Goal: Task Accomplishment & Management: Use online tool/utility

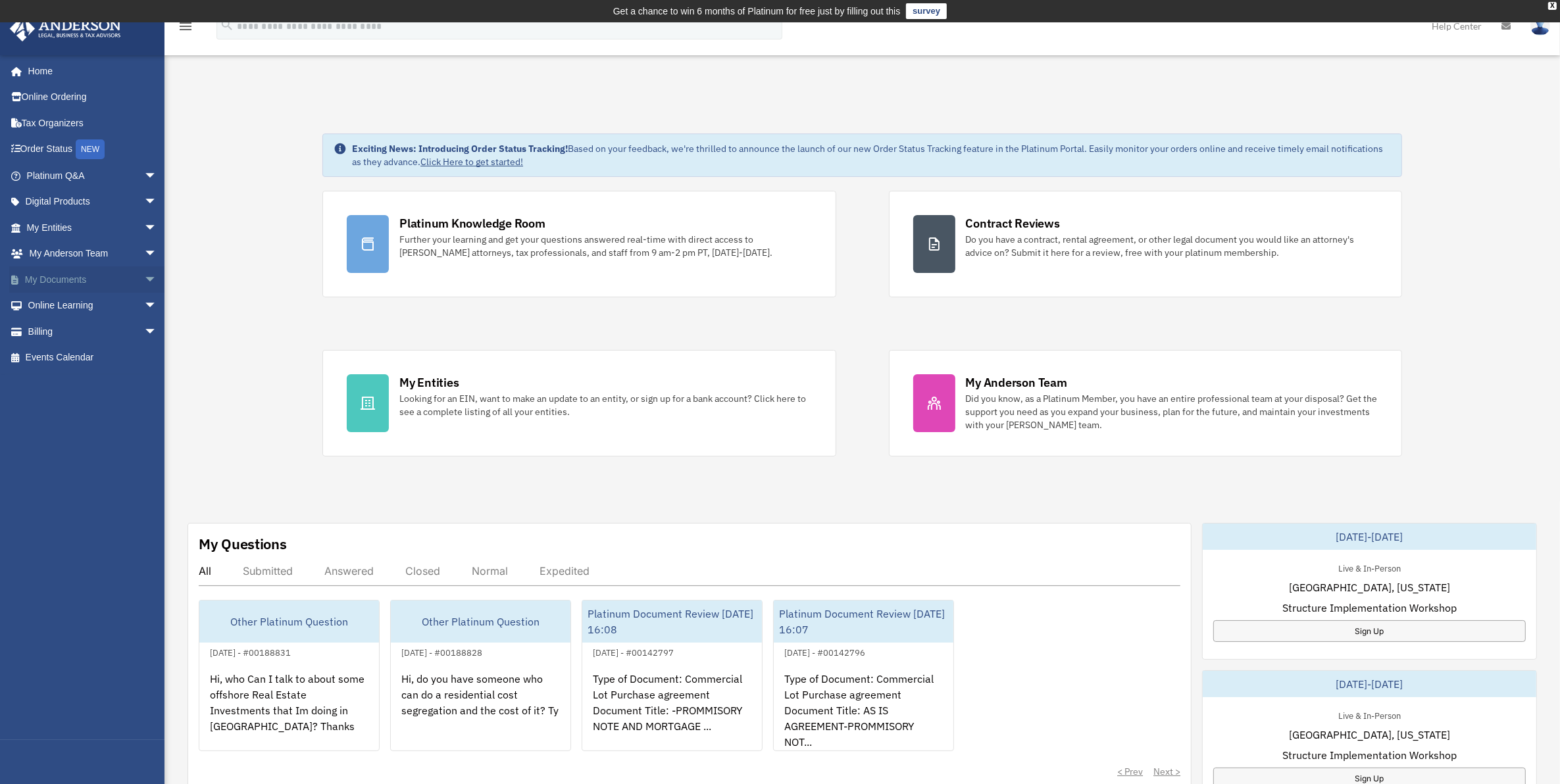
click at [63, 270] on link "My Documents arrow_drop_down" at bounding box center [93, 280] width 168 height 26
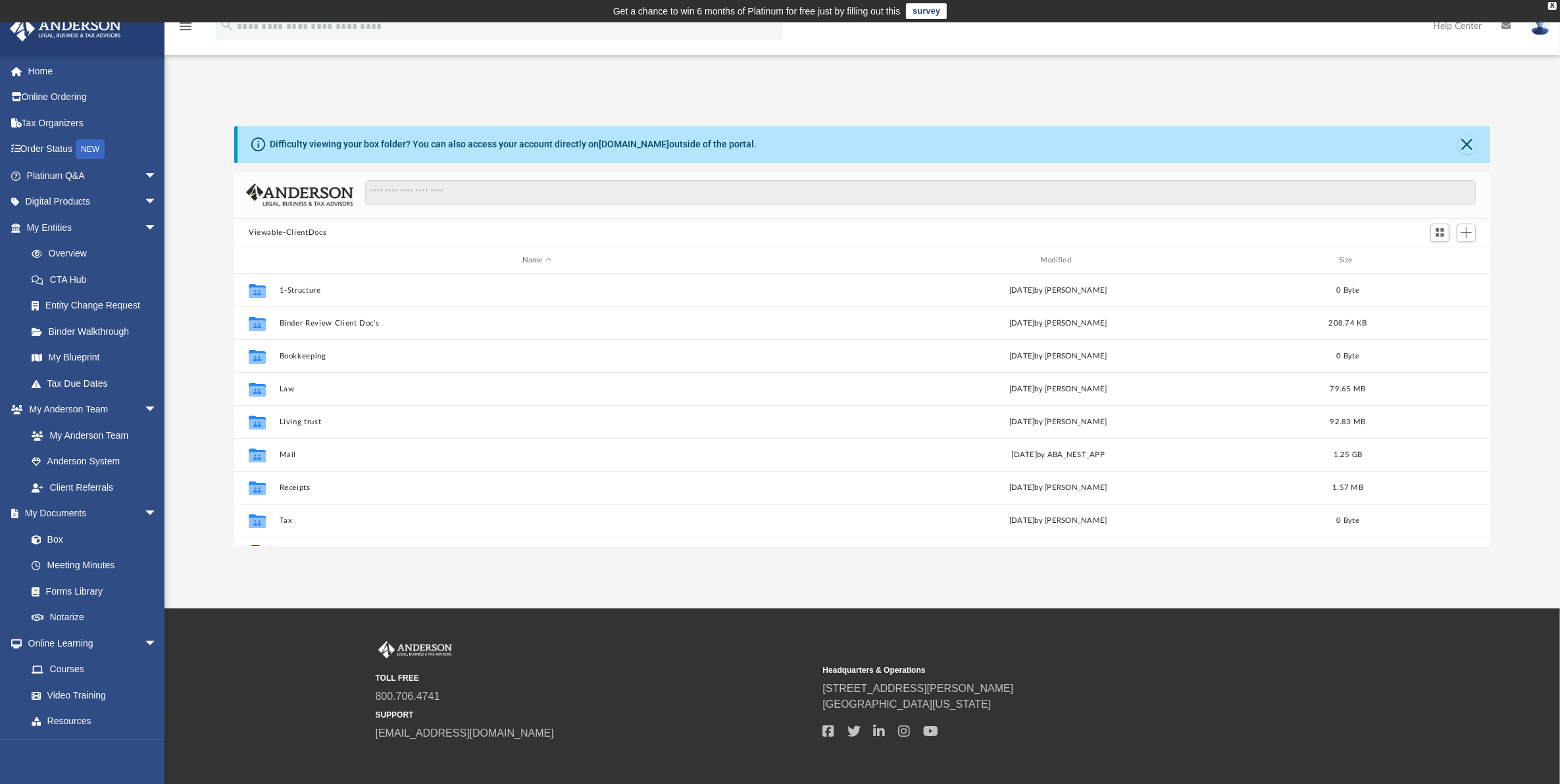
scroll to position [286, 1244]
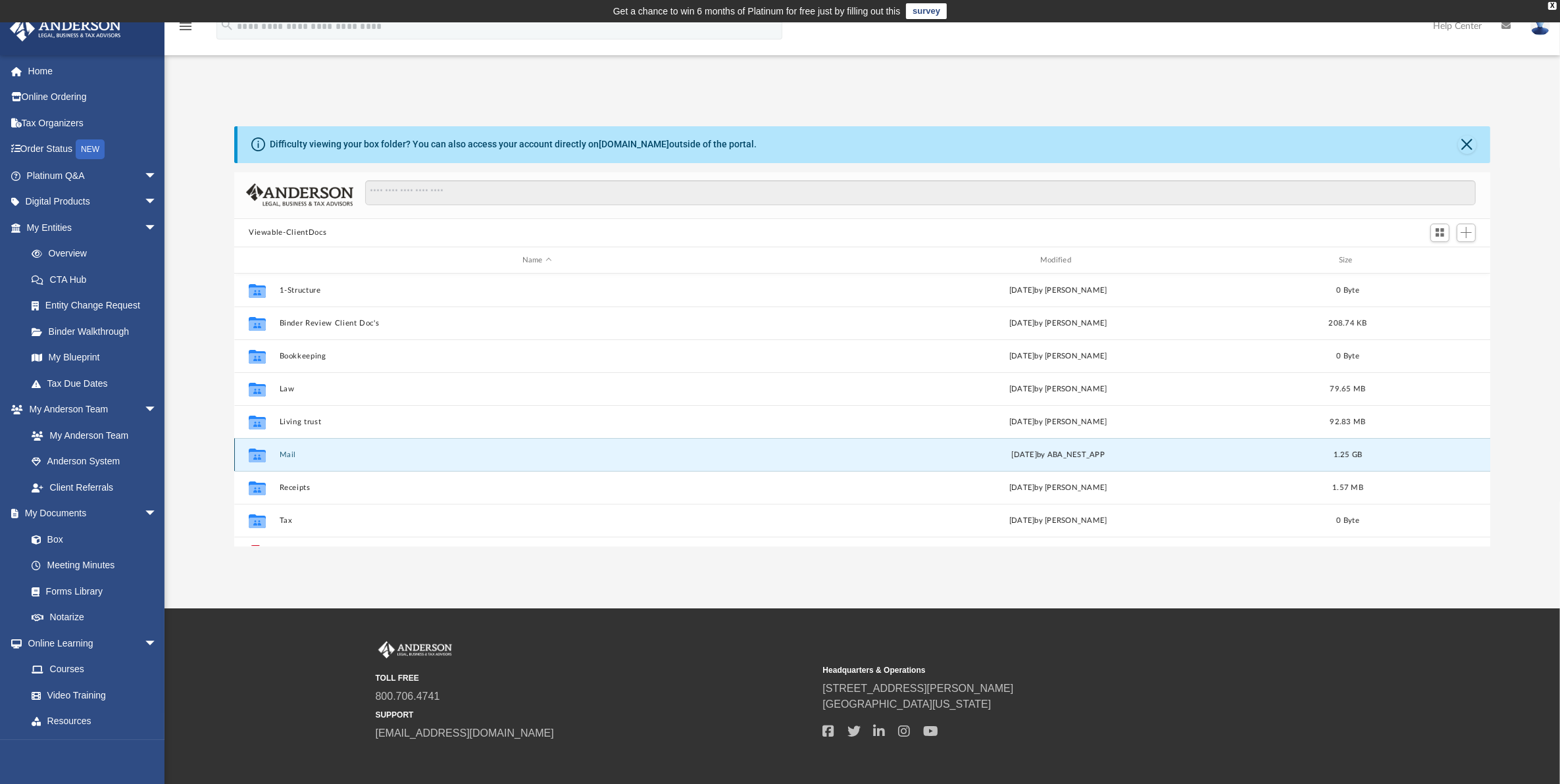
click at [294, 451] on button "Mail" at bounding box center [537, 455] width 515 height 8
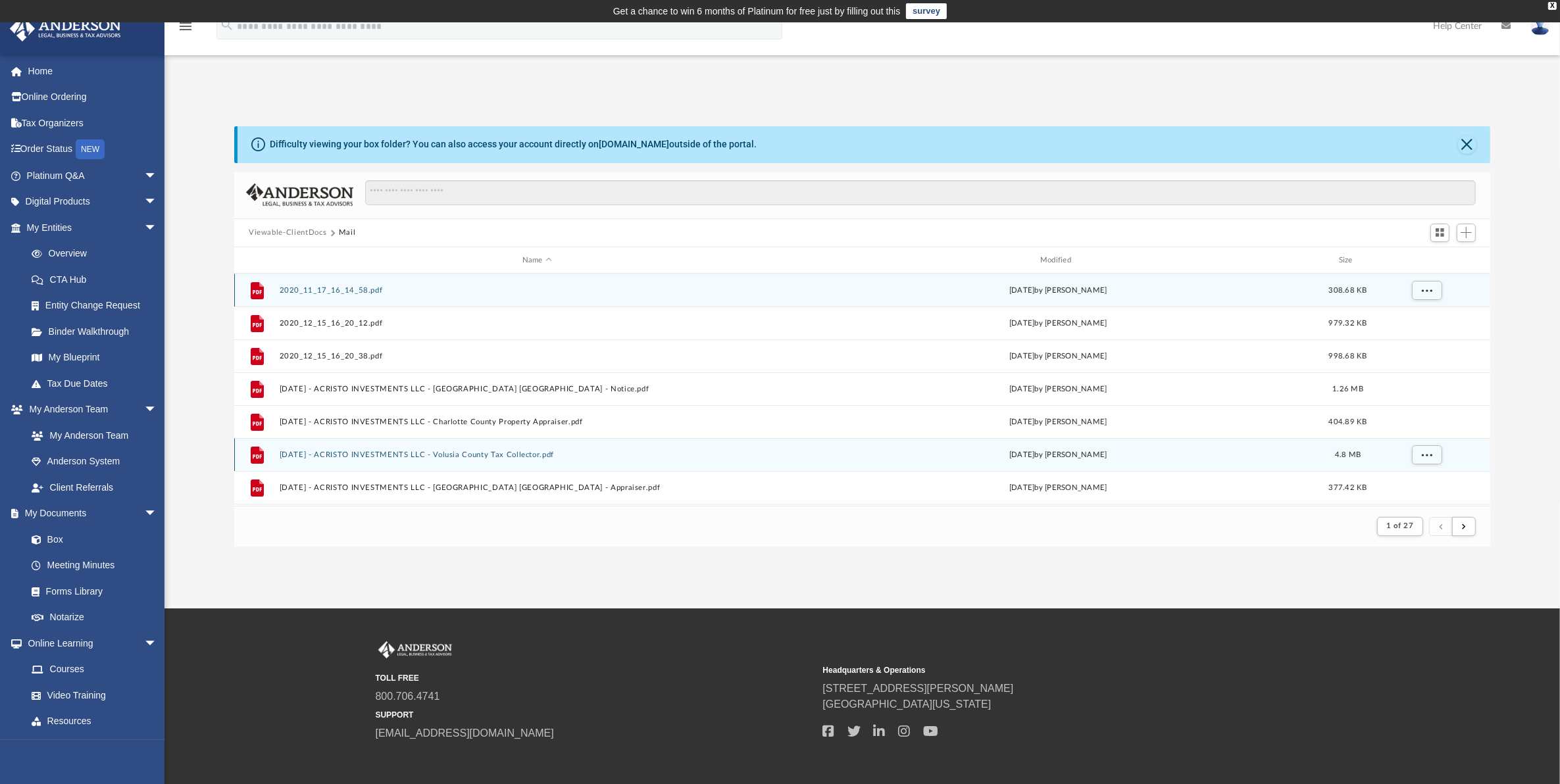
scroll to position [245, 1244]
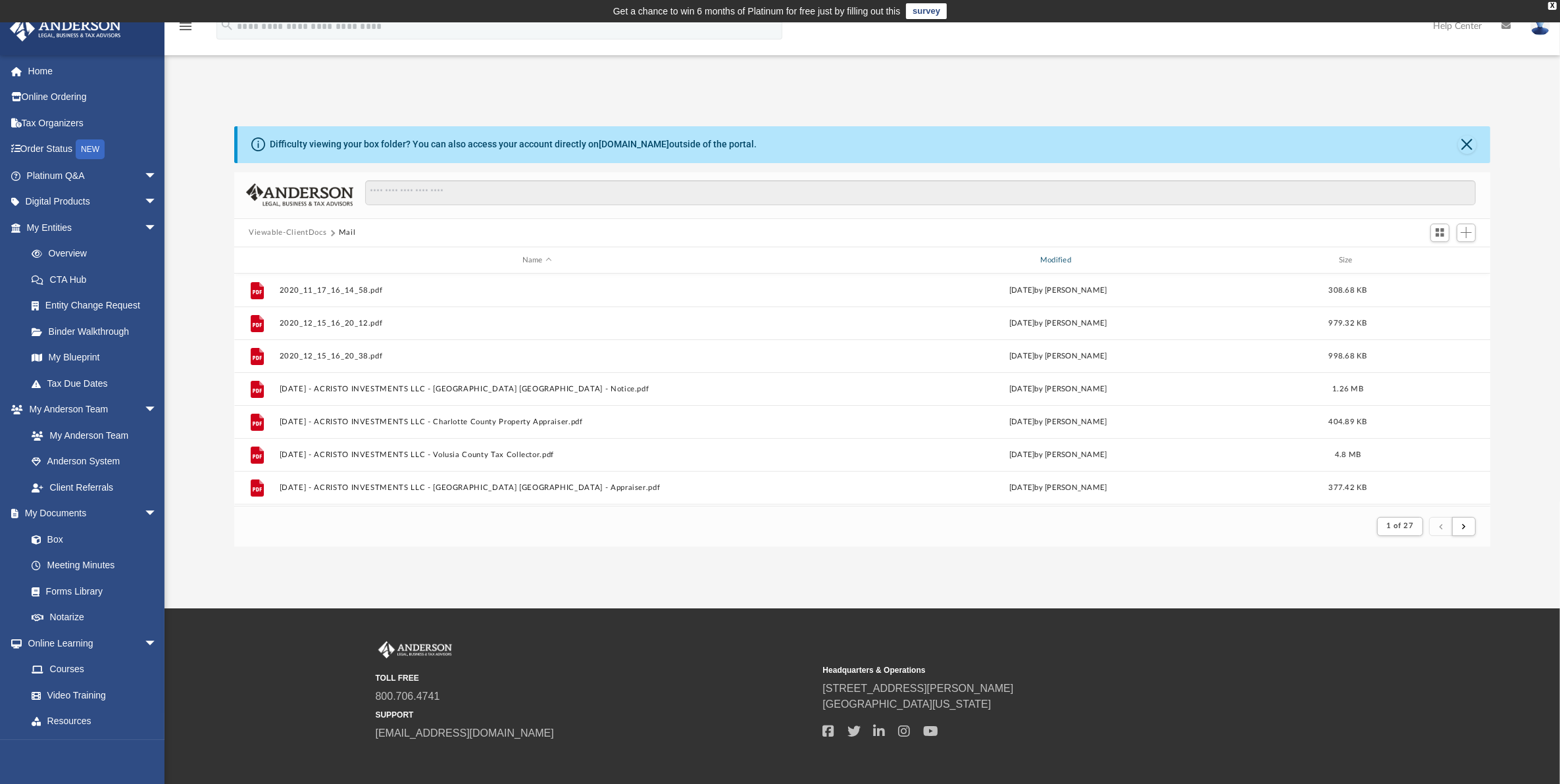
click at [1056, 260] on div "Modified" at bounding box center [1058, 260] width 516 height 12
click at [1057, 258] on div "Modified" at bounding box center [1058, 260] width 516 height 12
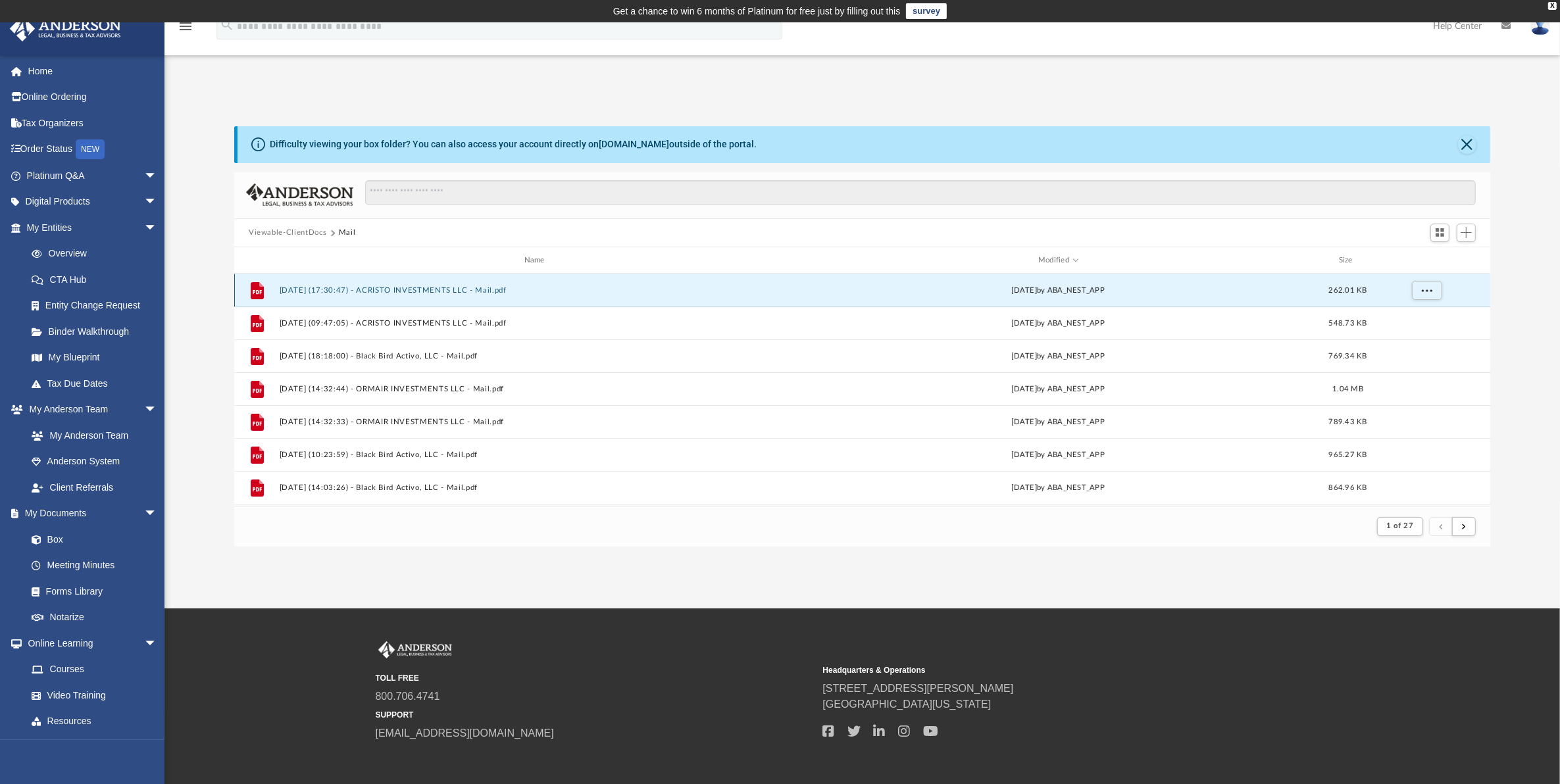
click at [419, 288] on button "[DATE] (17:30:47) - ACRISTO INVESTMENTS LLC - Mail.pdf" at bounding box center [537, 290] width 515 height 8
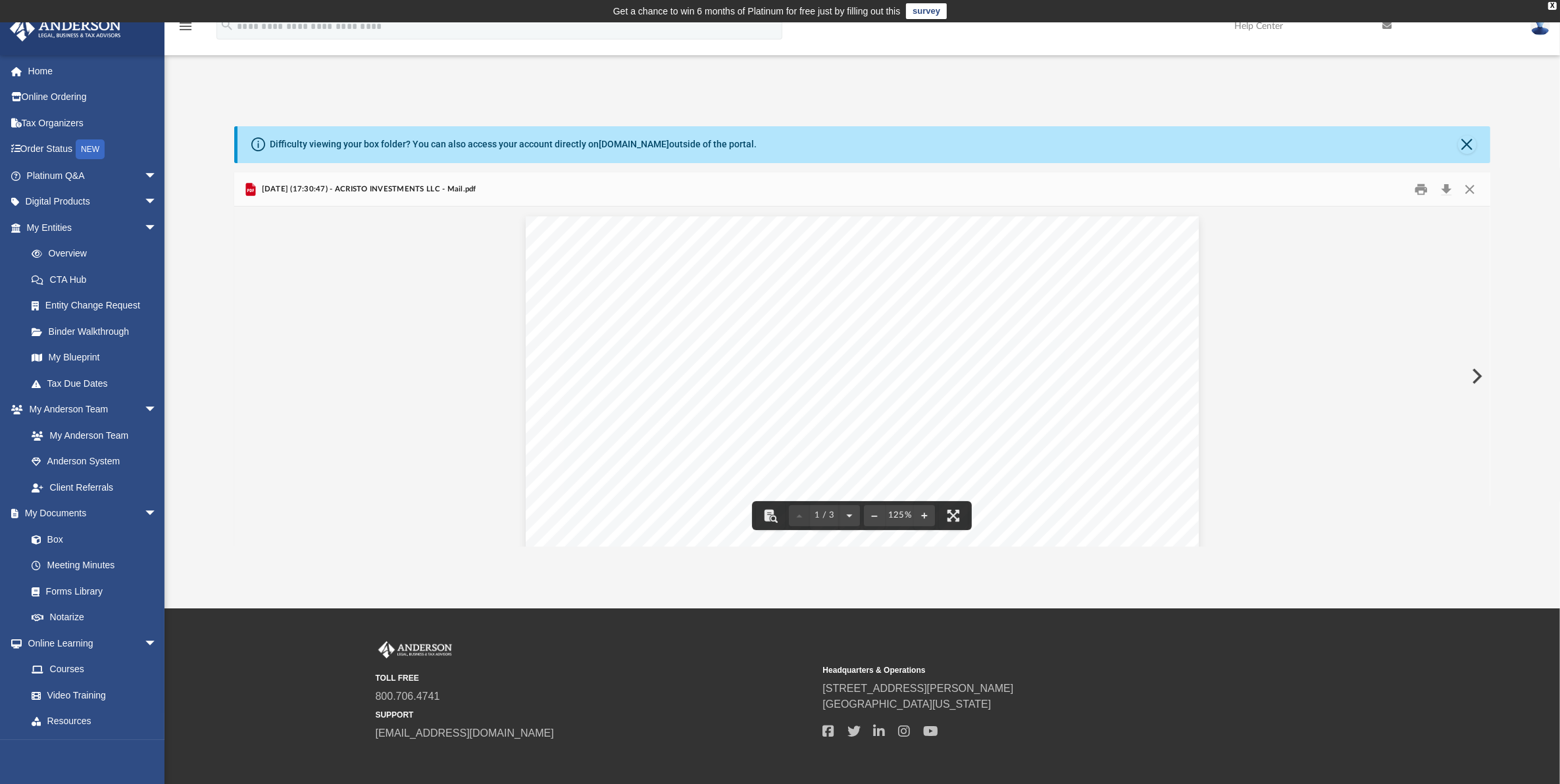
click at [1473, 372] on button "Preview" at bounding box center [1476, 377] width 29 height 37
click at [1475, 189] on button "Close" at bounding box center [1470, 189] width 23 height 21
